Goal: Obtain resource: Download file/media

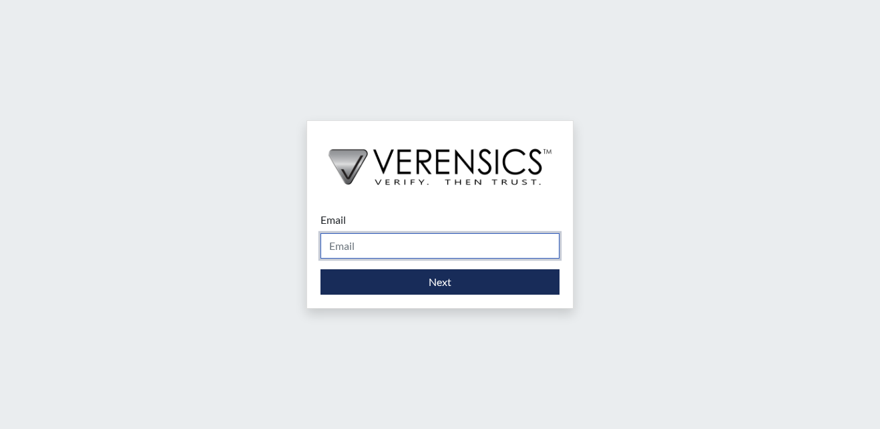
click at [402, 254] on input "Email" at bounding box center [439, 245] width 239 height 25
type input "[EMAIL_ADDRESS][PERSON_NAME][DOMAIN_NAME]"
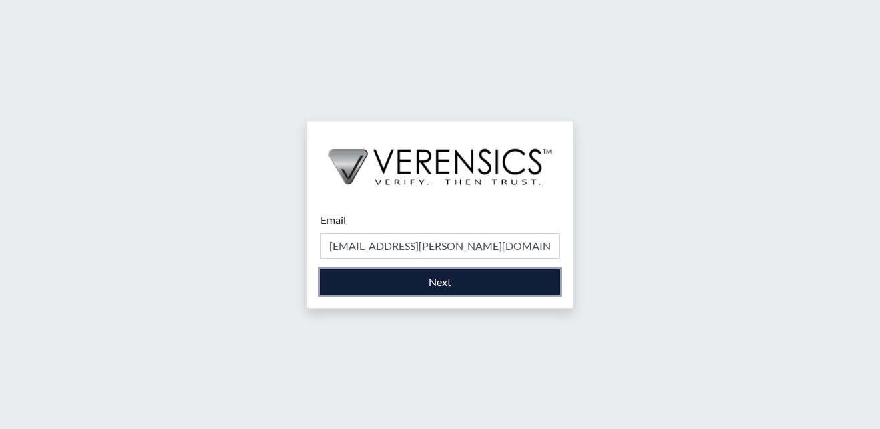
click at [437, 285] on button "Next" at bounding box center [439, 281] width 239 height 25
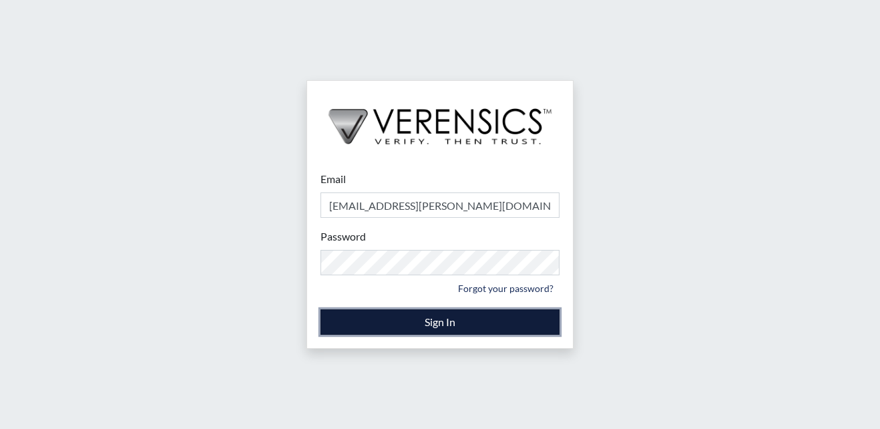
click at [462, 316] on button "Sign In" at bounding box center [439, 321] width 239 height 25
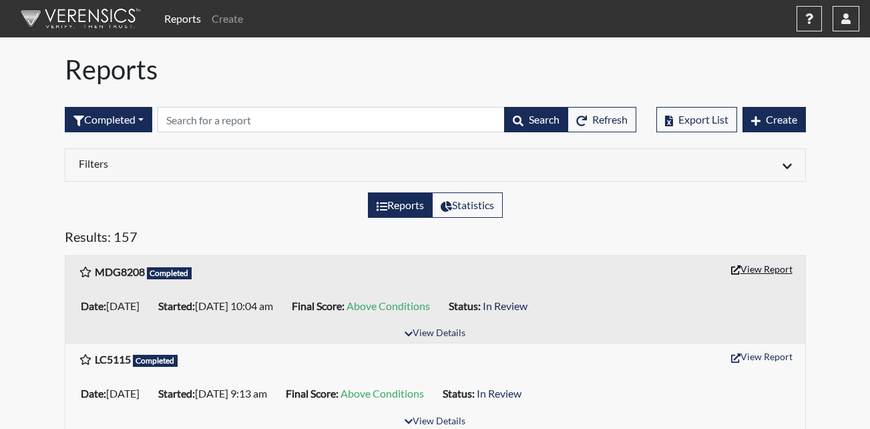
click at [760, 268] on button "View Report" at bounding box center [761, 268] width 73 height 21
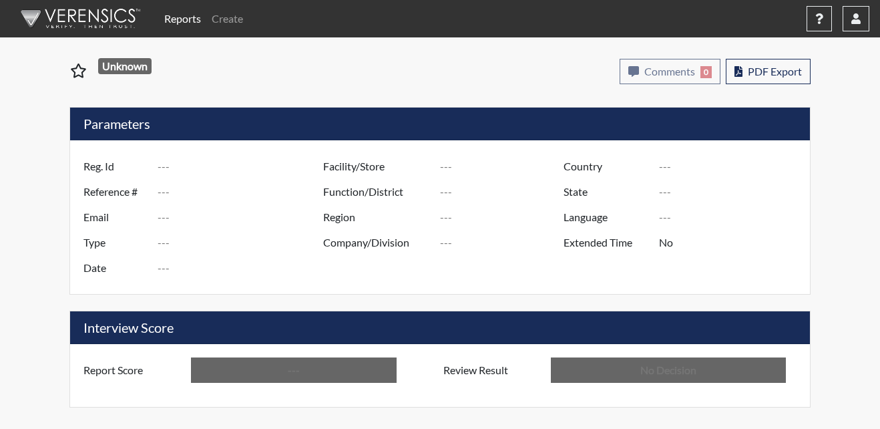
type input "MDG8208"
type input "50810"
type input "---"
type input "Corrections Pre-Employment"
type input "[DATE]"
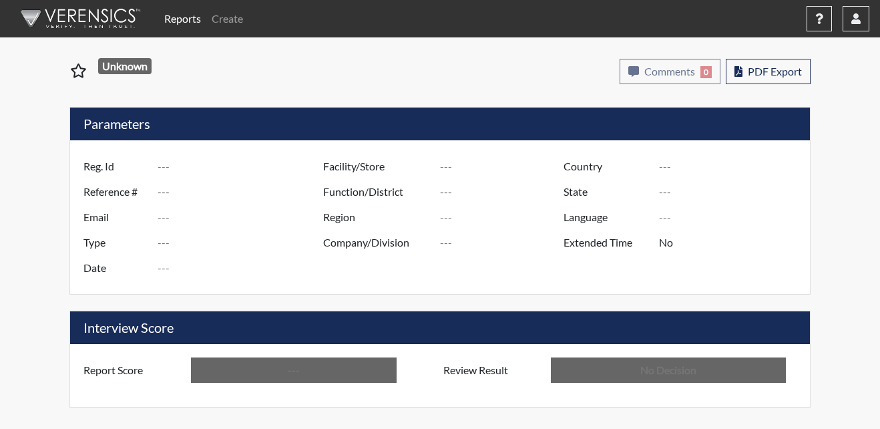
type input "Metro Re-Entry Facility"
type input "[GEOGRAPHIC_DATA]"
type input "[US_STATE]"
type input "English"
type input "Above Conditions"
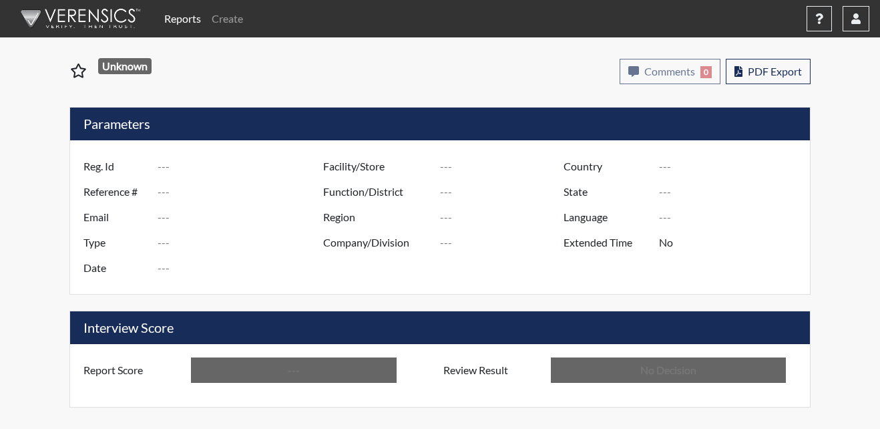
type input "In Review"
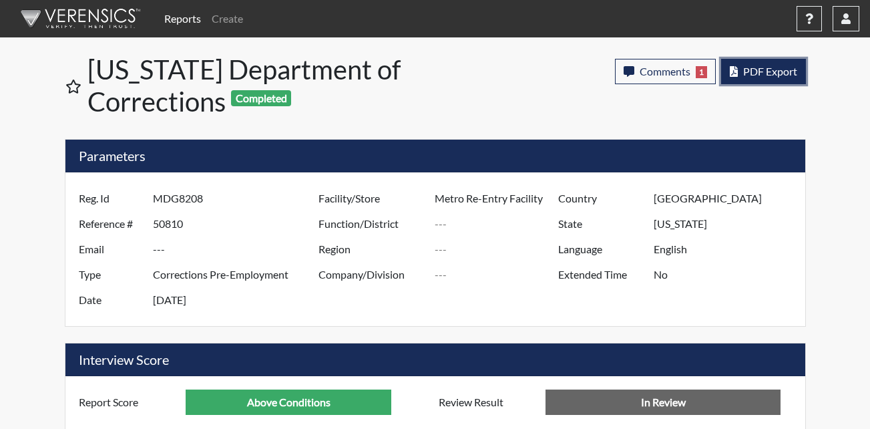
click at [774, 75] on span "PDF Export" at bounding box center [770, 71] width 54 height 13
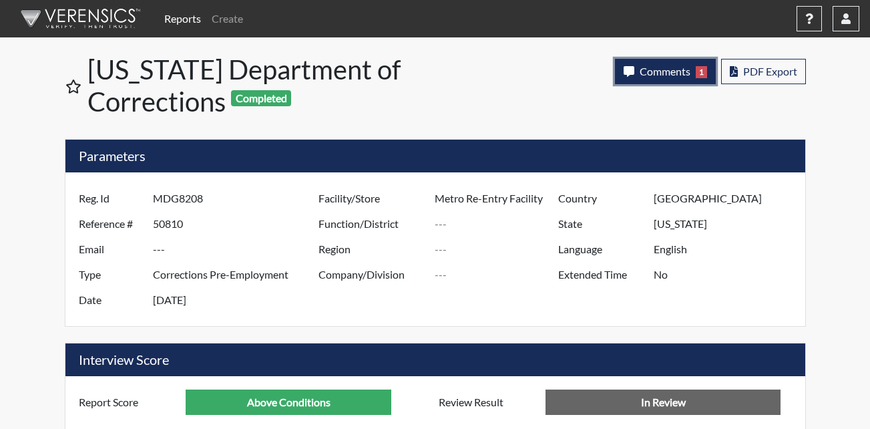
click at [704, 74] on span "1" at bounding box center [701, 72] width 11 height 12
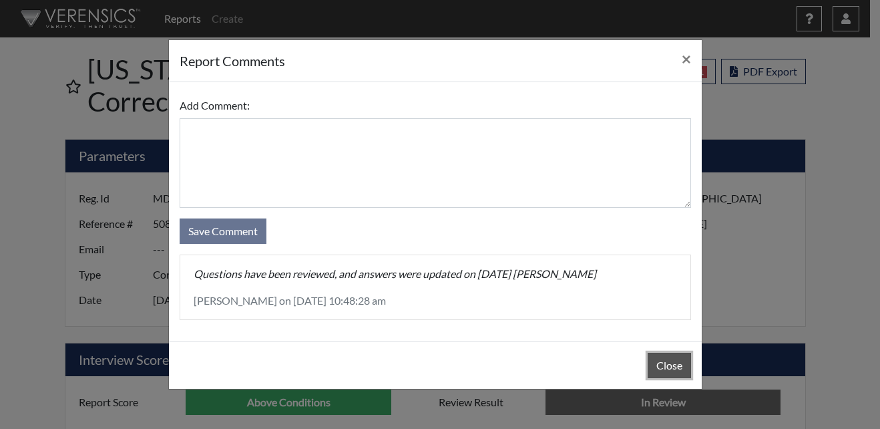
click at [661, 367] on button "Close" at bounding box center [669, 365] width 43 height 25
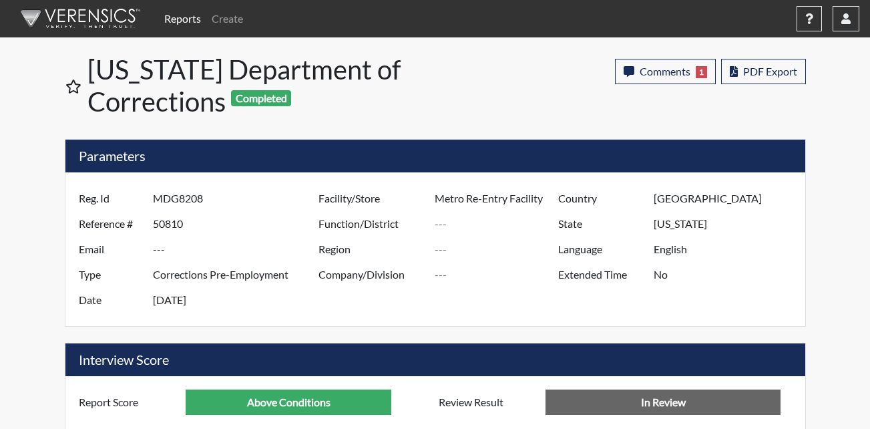
drag, startPoint x: 385, startPoint y: 240, endPoint x: 268, endPoint y: 237, distance: 116.9
click at [268, 237] on input "---" at bounding box center [237, 248] width 169 height 25
click at [191, 19] on link "Reports" at bounding box center [182, 18] width 47 height 27
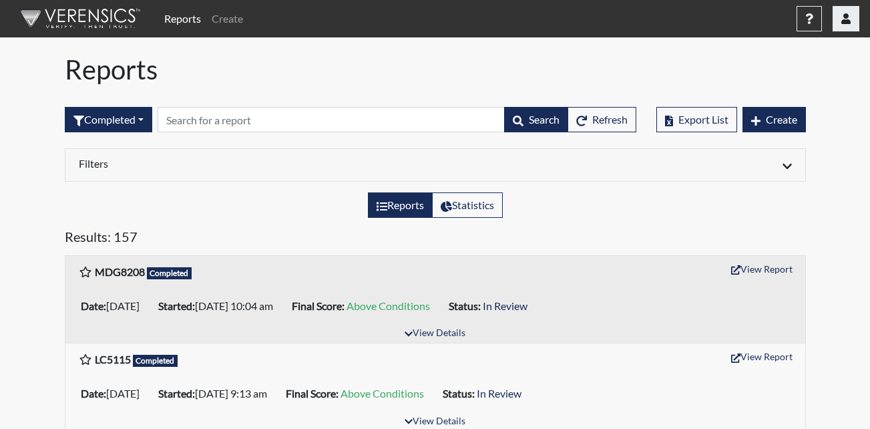
click at [845, 23] on icon "button" at bounding box center [845, 18] width 9 height 11
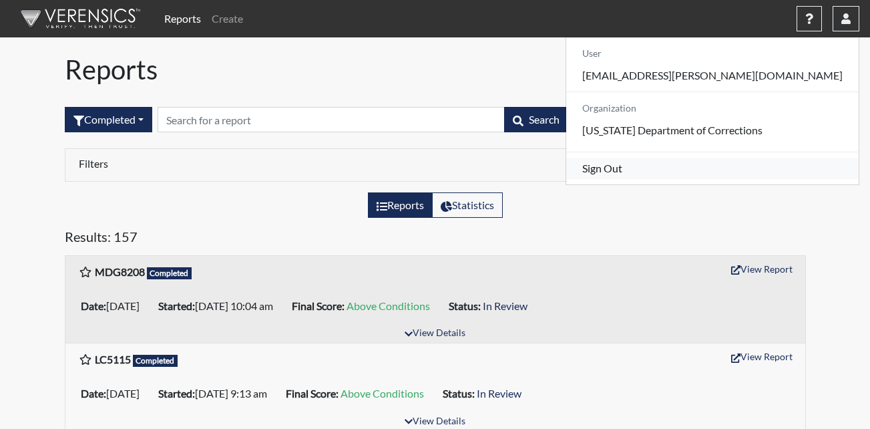
click at [712, 179] on link "Sign Out" at bounding box center [712, 168] width 292 height 21
